Goal: Information Seeking & Learning: Learn about a topic

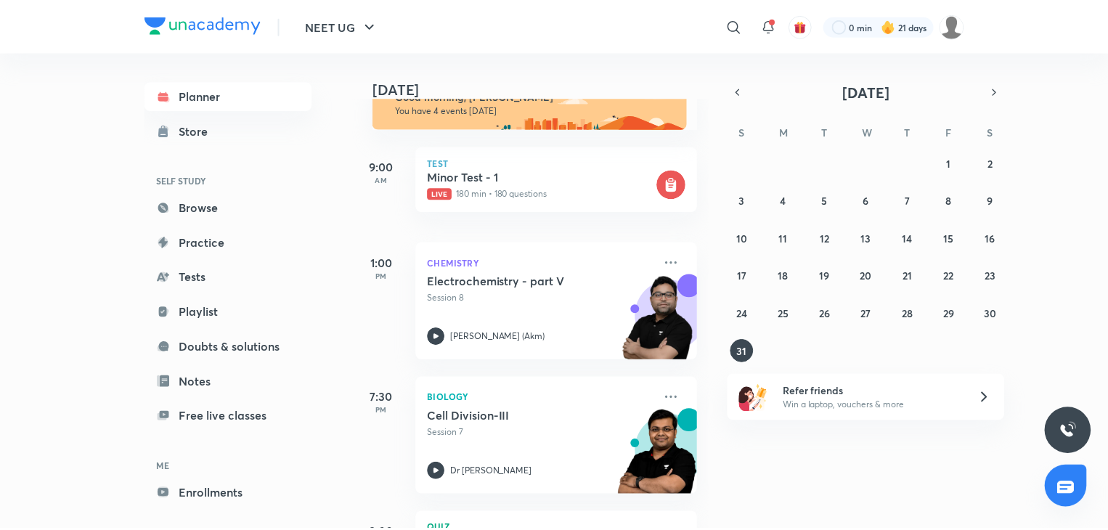
scroll to position [35, 0]
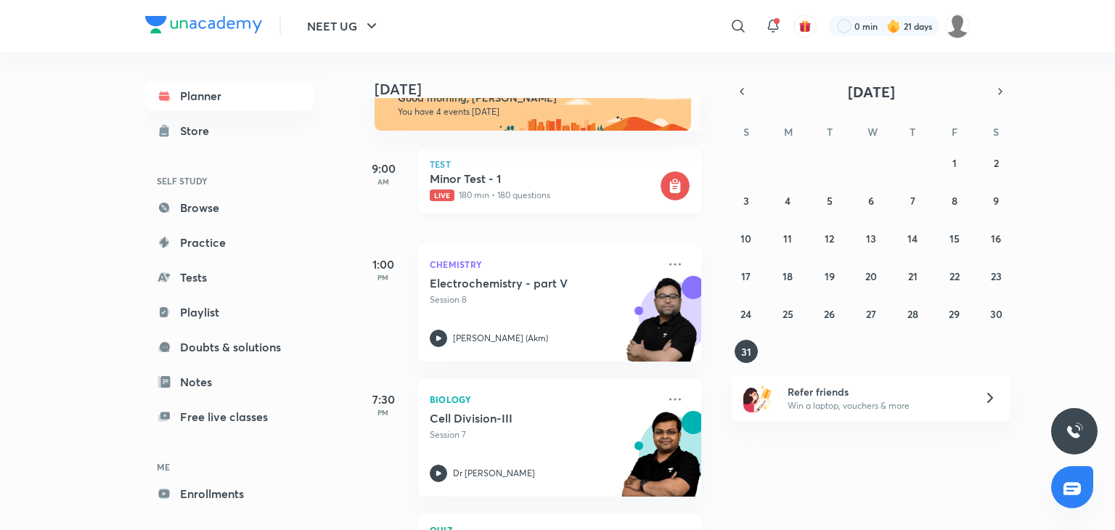
click at [460, 184] on h5 "Minor Test - 1" at bounding box center [544, 178] width 228 height 15
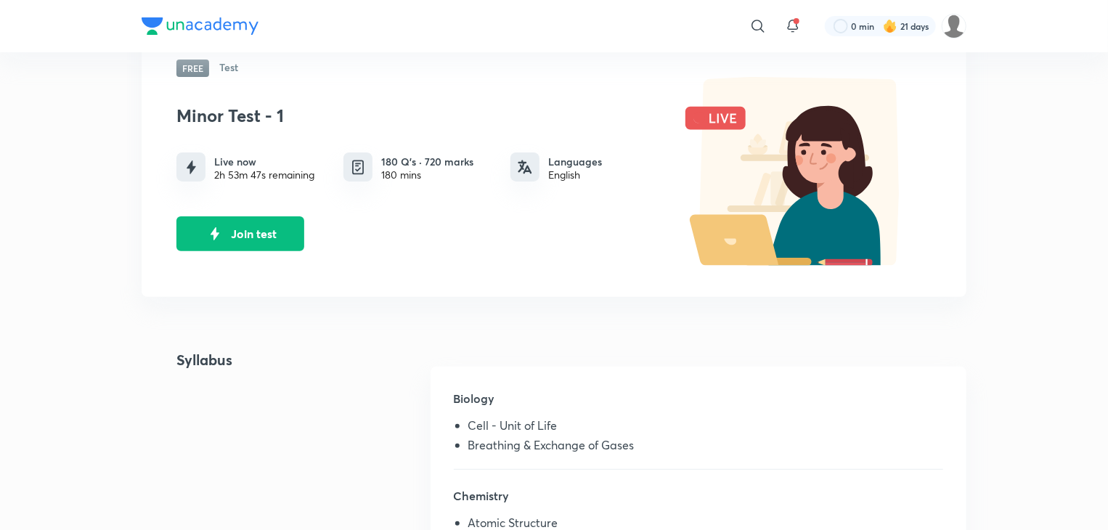
scroll to position [98, 0]
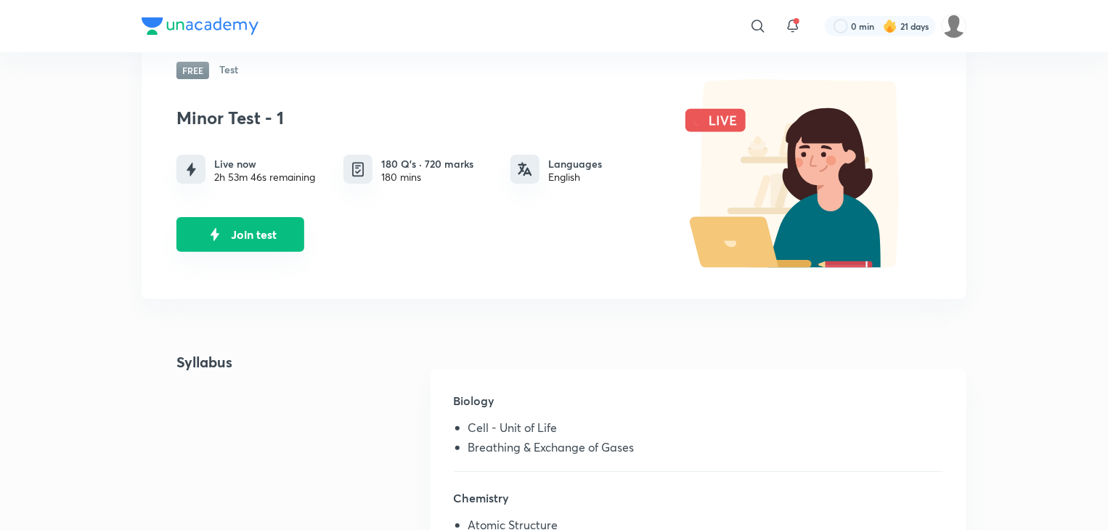
click at [279, 239] on button "Join test" at bounding box center [240, 234] width 128 height 35
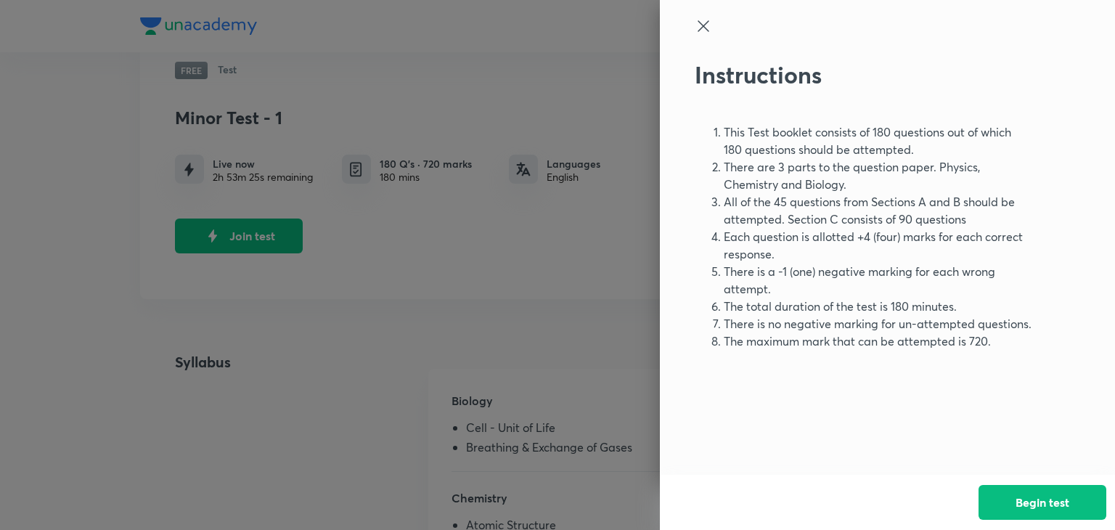
click at [702, 25] on icon at bounding box center [703, 25] width 11 height 11
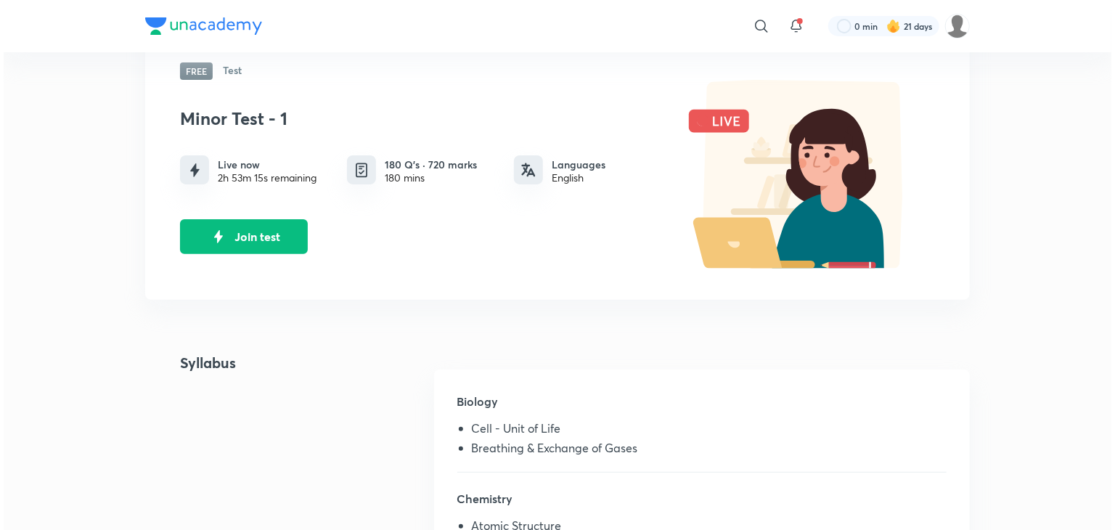
scroll to position [0, 0]
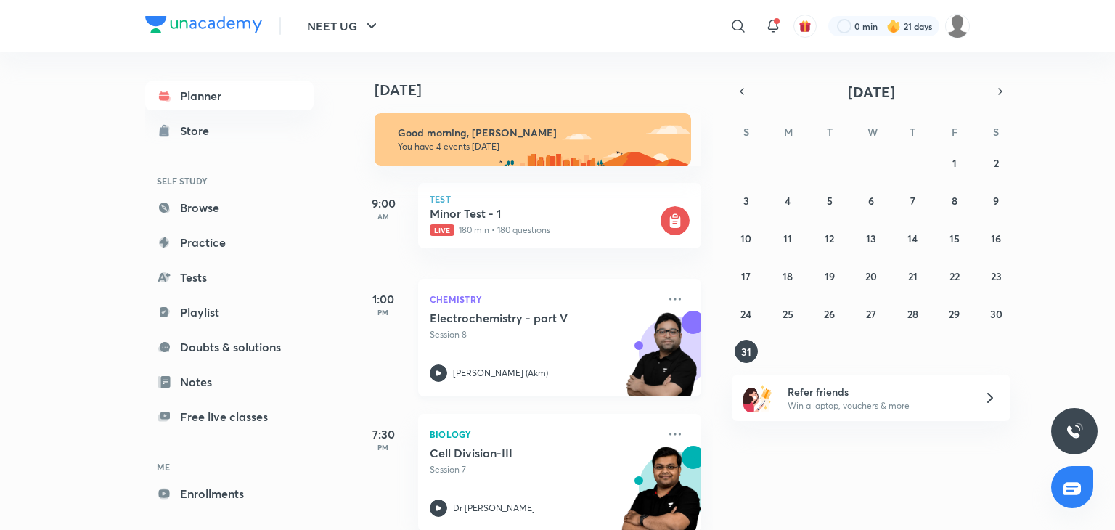
scroll to position [120, 0]
click at [200, 498] on link "Enrollments" at bounding box center [229, 493] width 168 height 29
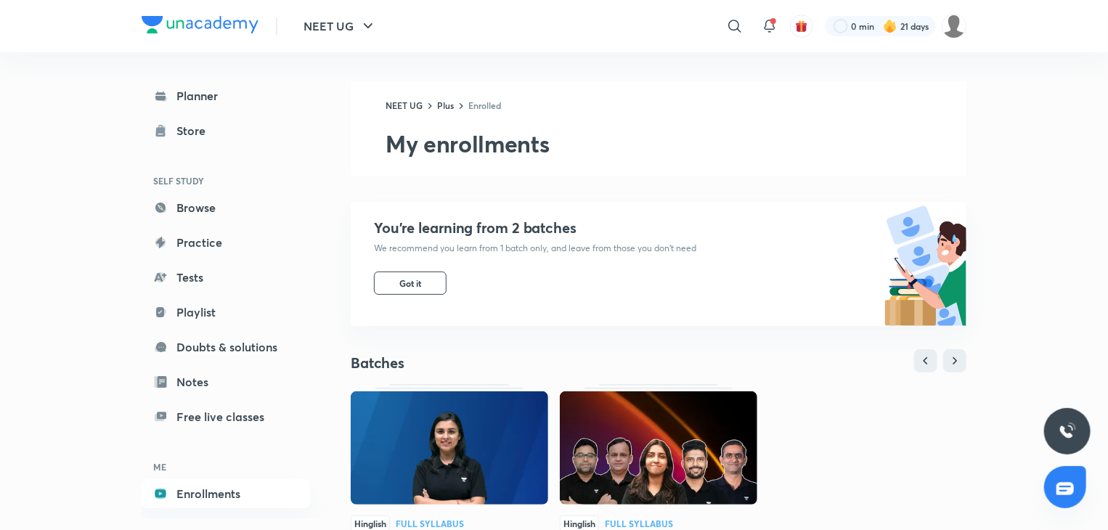
click at [399, 460] on img at bounding box center [449, 447] width 197 height 113
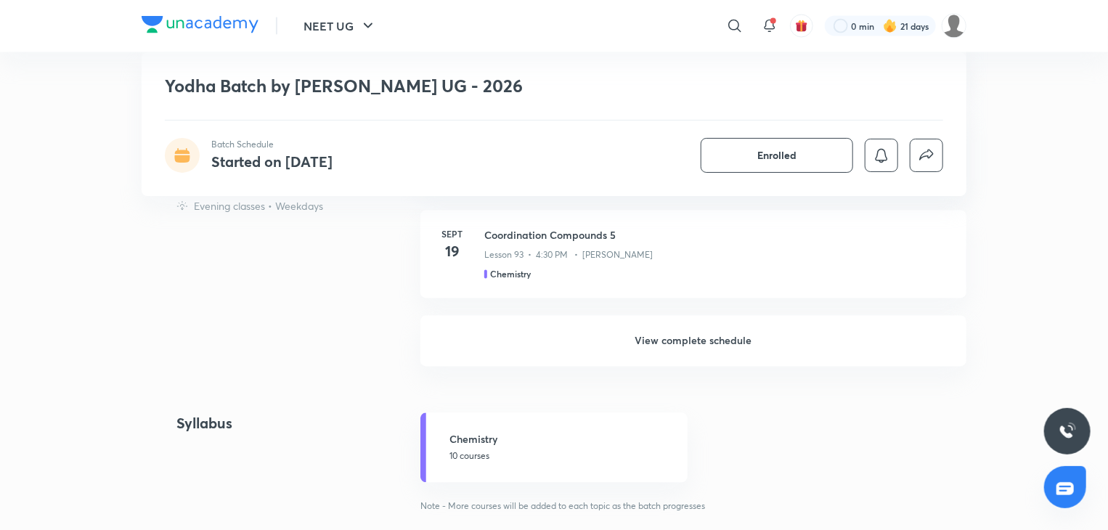
scroll to position [1340, 0]
click at [664, 341] on h6 "View complete schedule" at bounding box center [693, 341] width 546 height 51
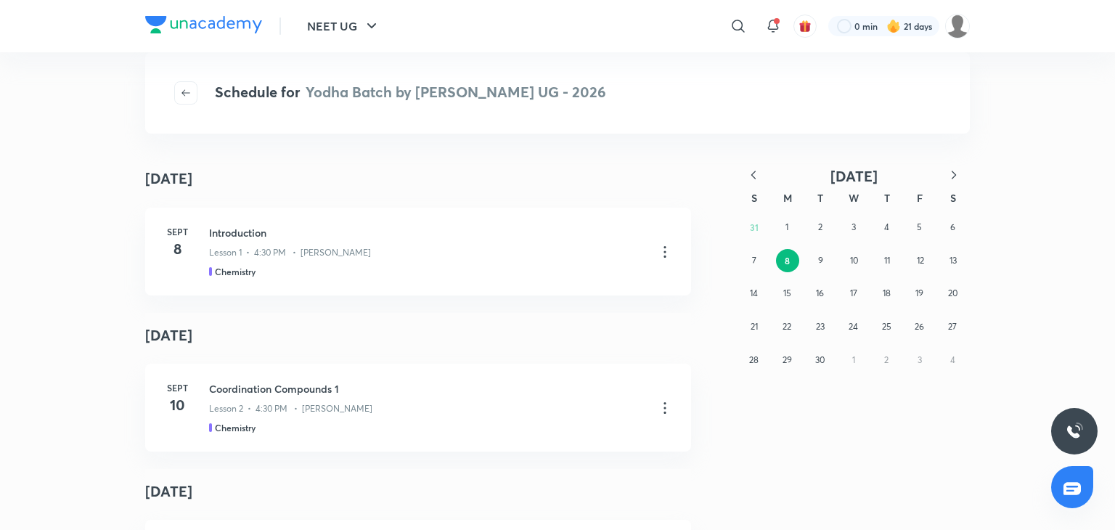
click at [759, 178] on icon "button" at bounding box center [753, 175] width 15 height 15
click at [859, 330] on button "20" at bounding box center [853, 326] width 23 height 23
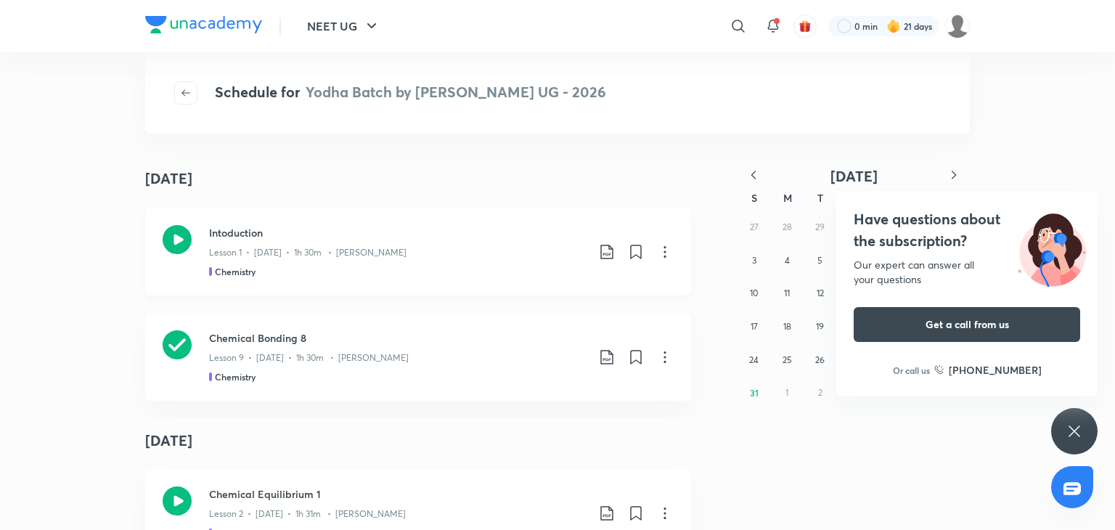
click at [290, 250] on p "Lesson 1 • Aug 20 • 1h 30m • Anushka Choudhary" at bounding box center [307, 252] width 197 height 13
